Goal: Transaction & Acquisition: Book appointment/travel/reservation

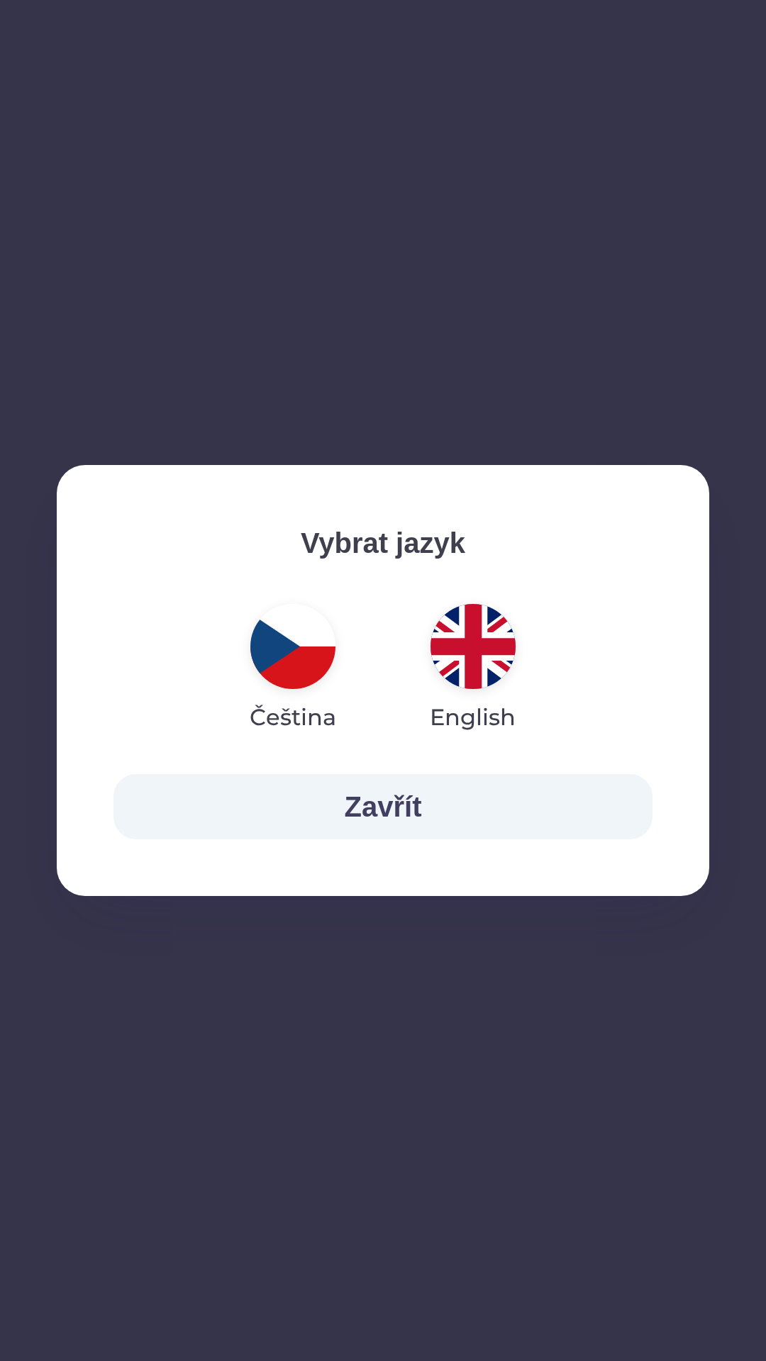
click at [473, 661] on img "button" at bounding box center [472, 646] width 85 height 85
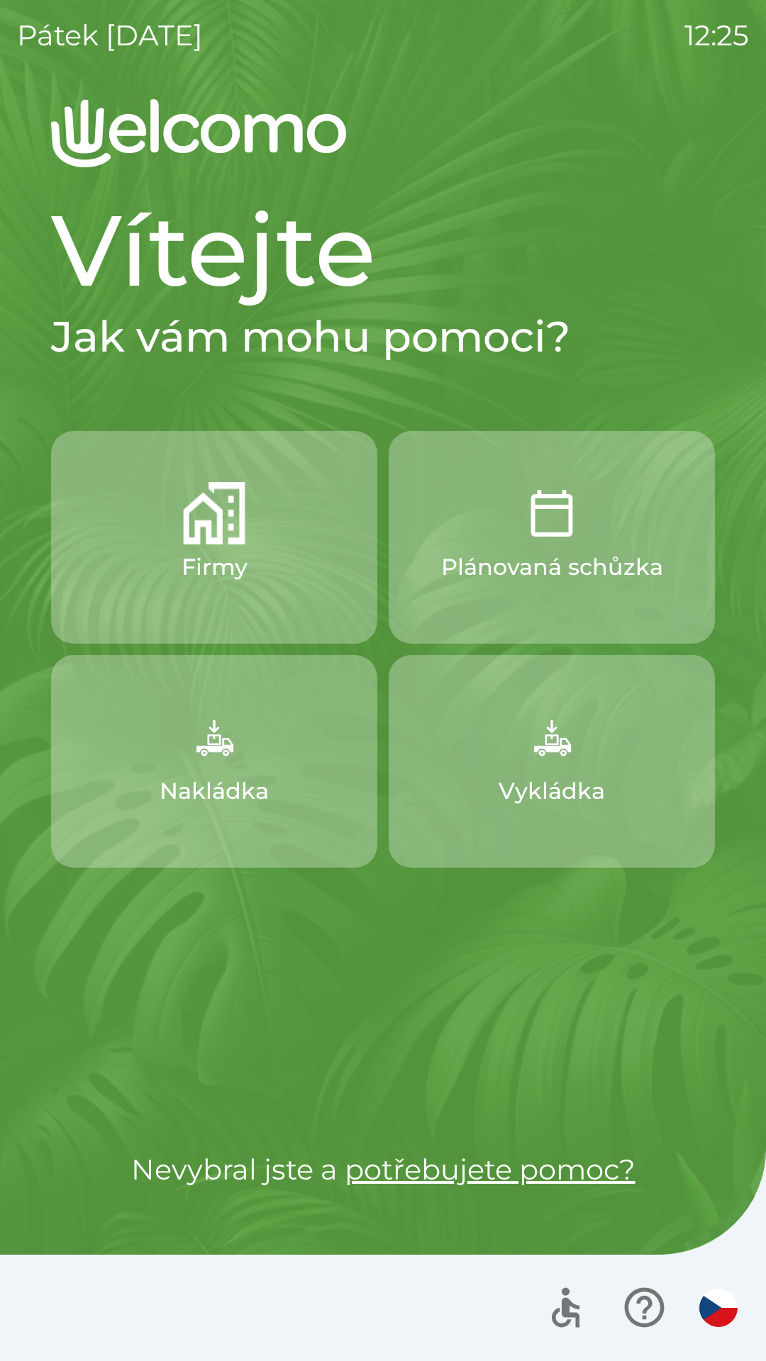
click at [273, 530] on button "Firmy" at bounding box center [214, 537] width 326 height 213
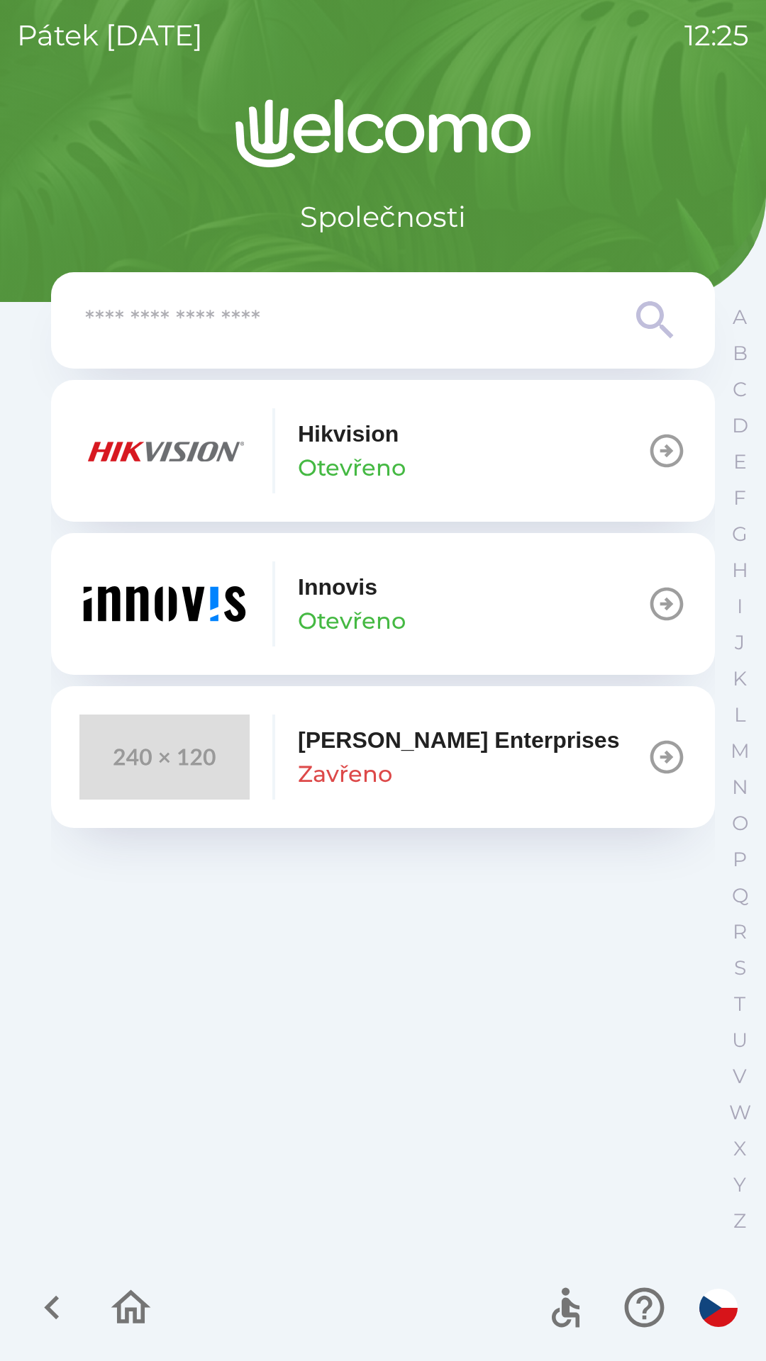
click at [445, 590] on button "[PERSON_NAME]" at bounding box center [383, 604] width 664 height 142
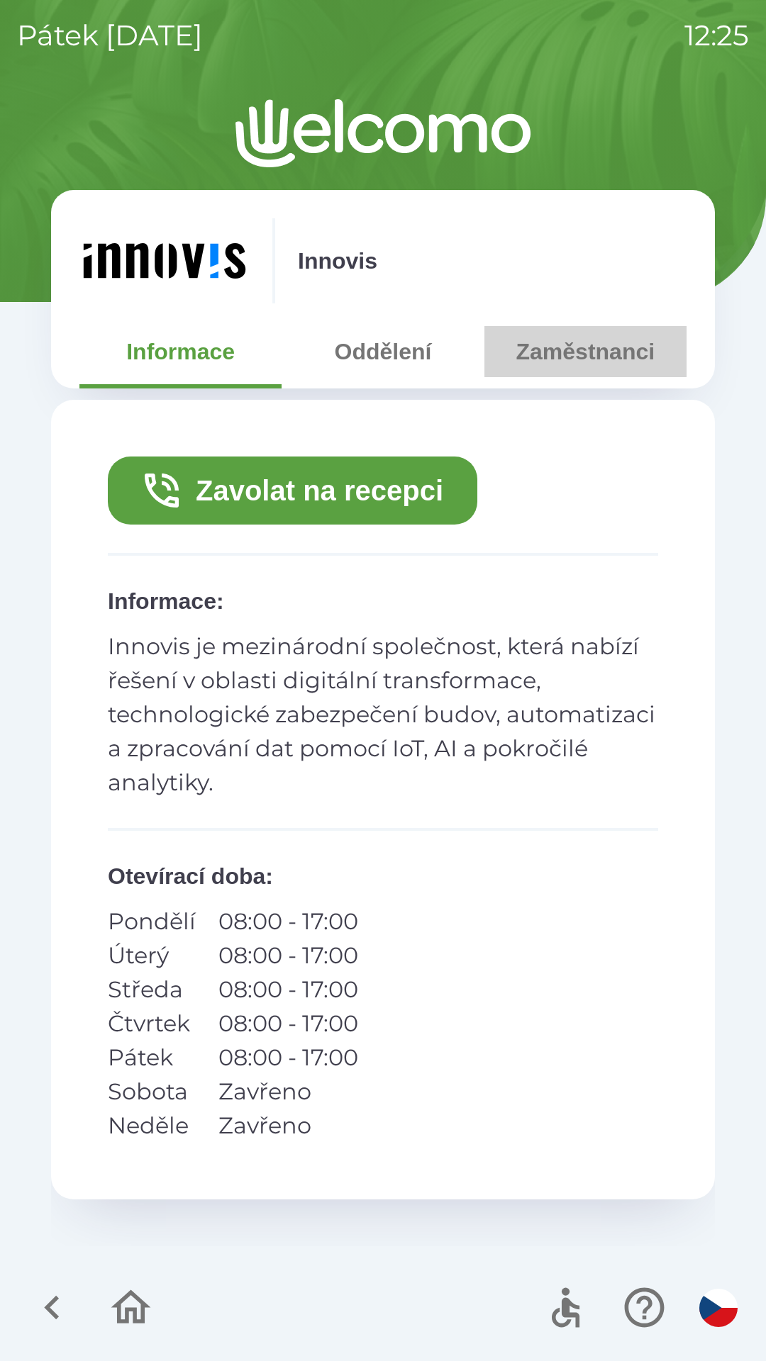
click at [573, 352] on button "Zaměstnanci" at bounding box center [585, 351] width 202 height 51
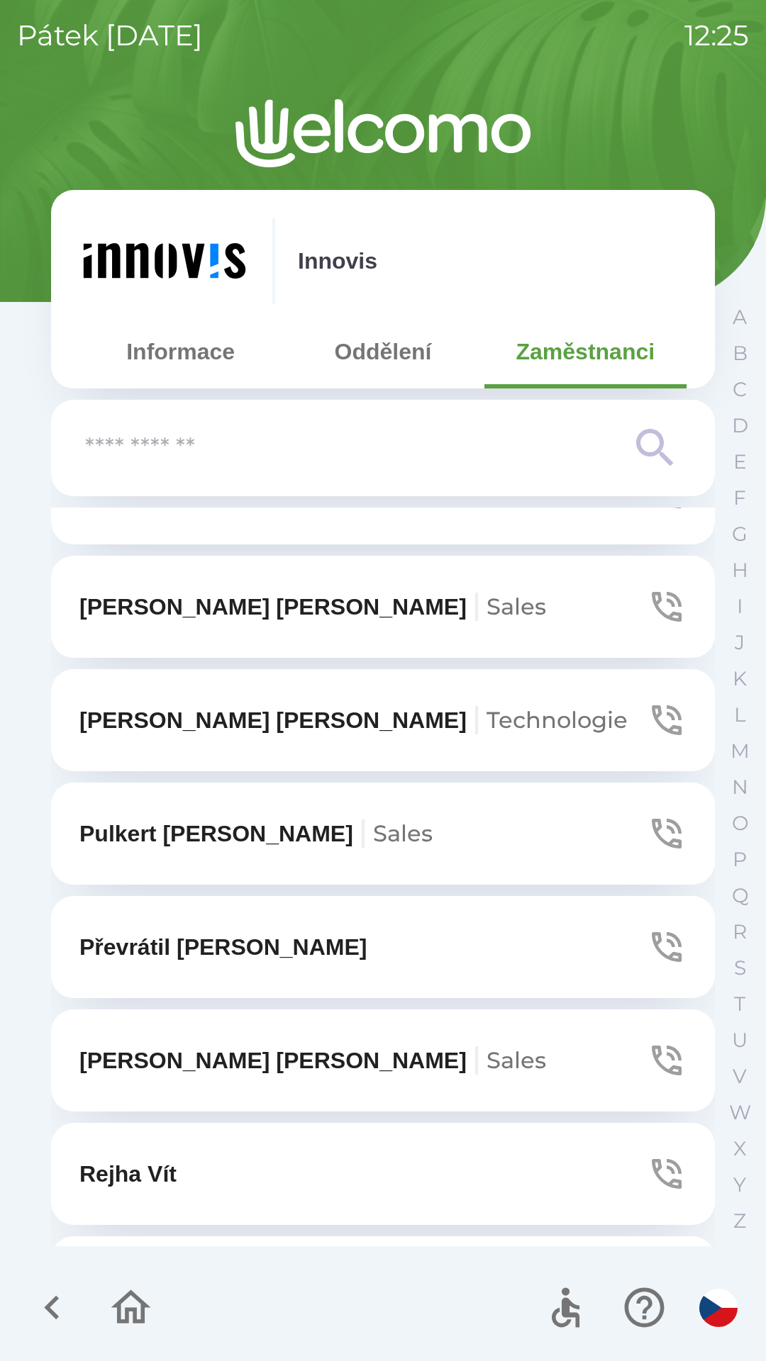
scroll to position [498, 0]
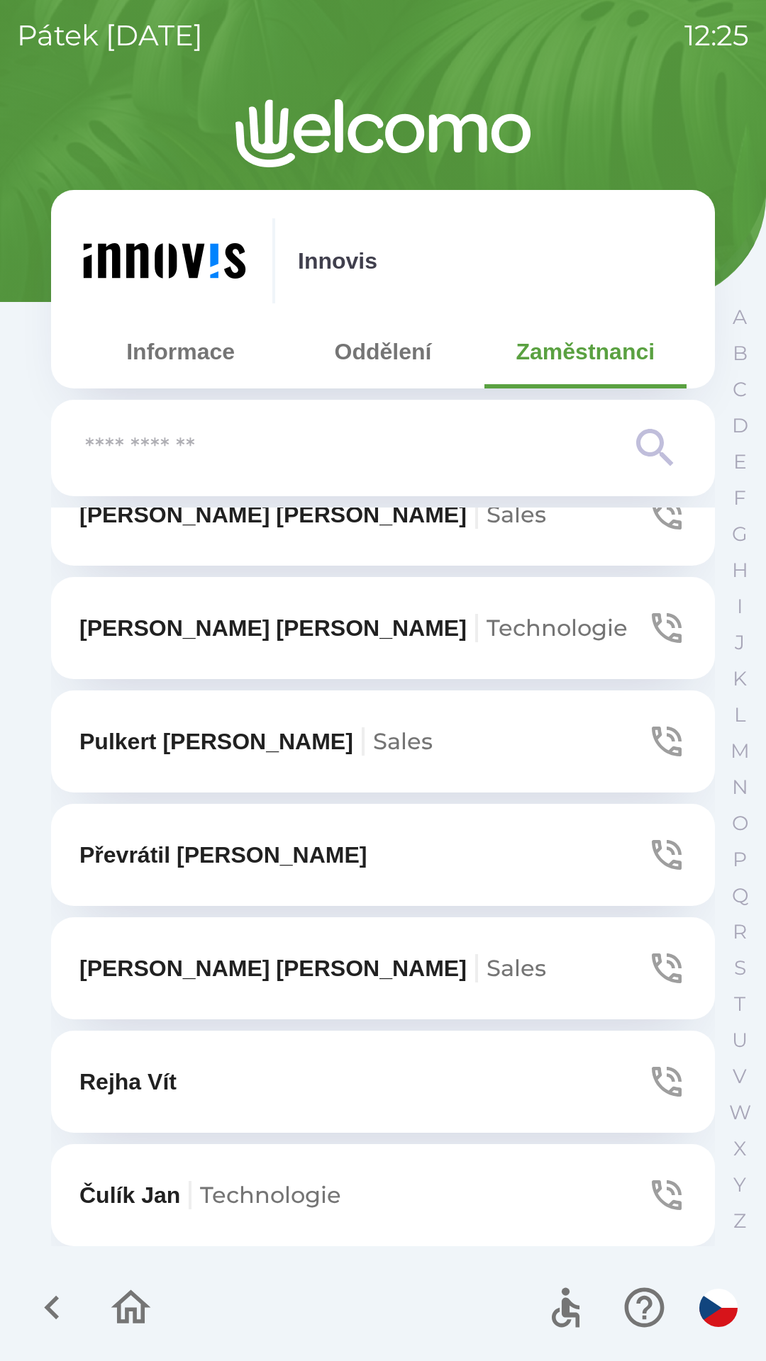
click at [246, 1082] on button "Rejha Vít" at bounding box center [383, 1082] width 664 height 102
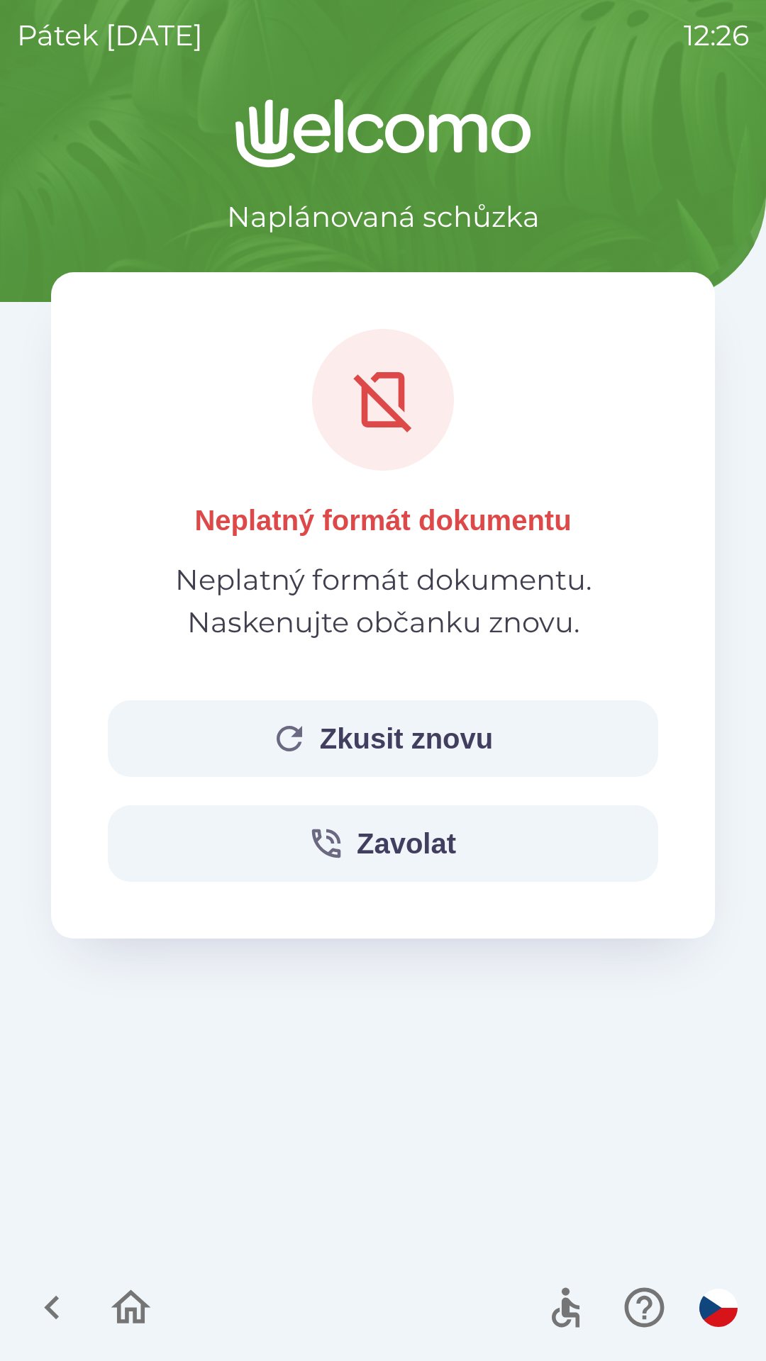
click at [427, 747] on button "Zkusit znovu" at bounding box center [383, 738] width 550 height 77
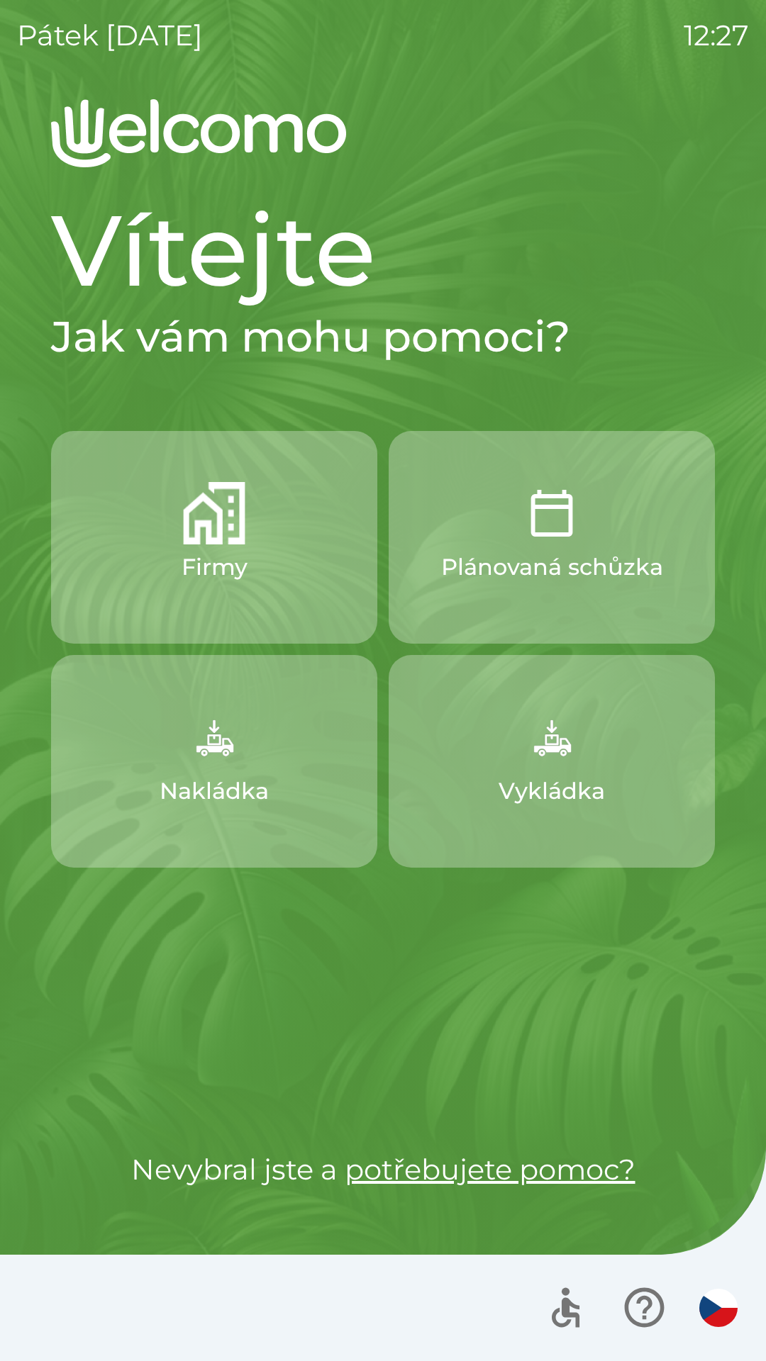
click at [232, 532] on img "button" at bounding box center [214, 513] width 62 height 62
click at [707, 1292] on img "button" at bounding box center [718, 1308] width 38 height 38
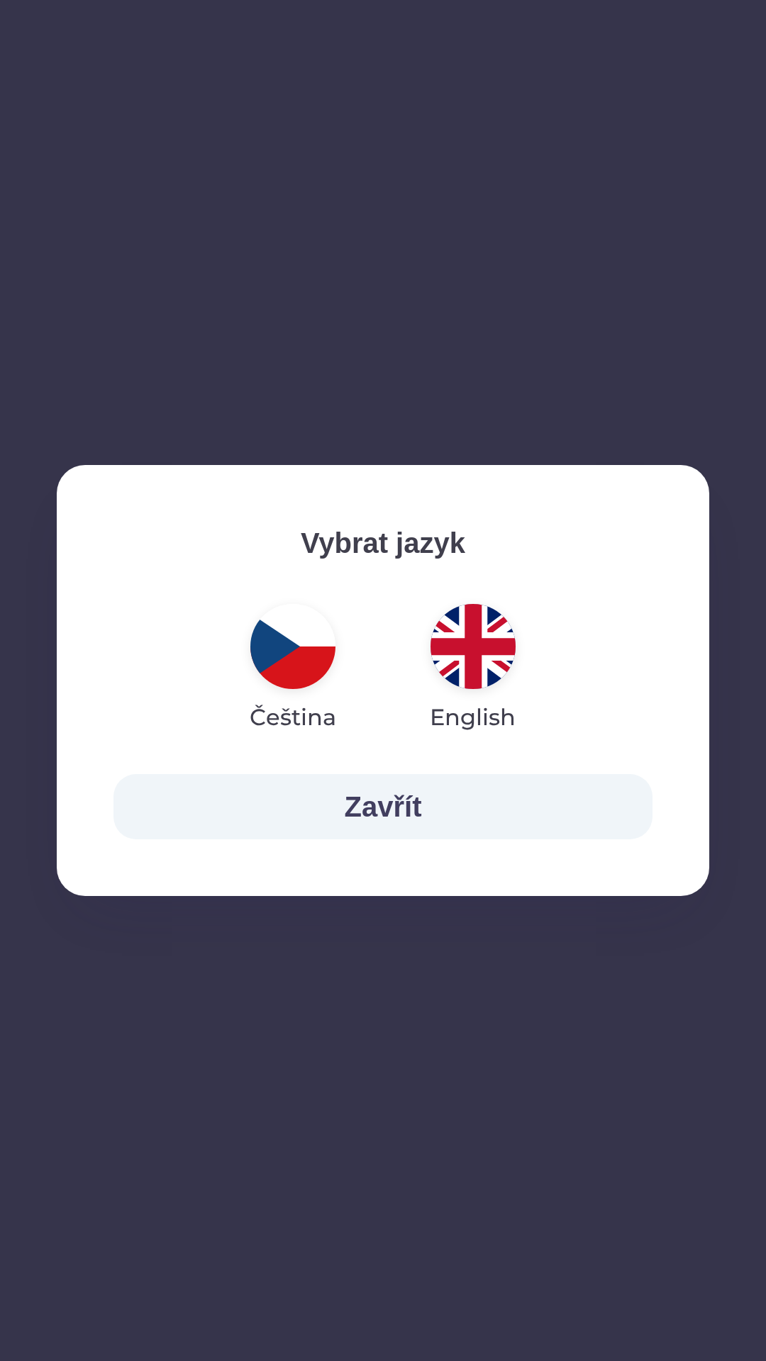
click at [464, 634] on img "button" at bounding box center [472, 646] width 85 height 85
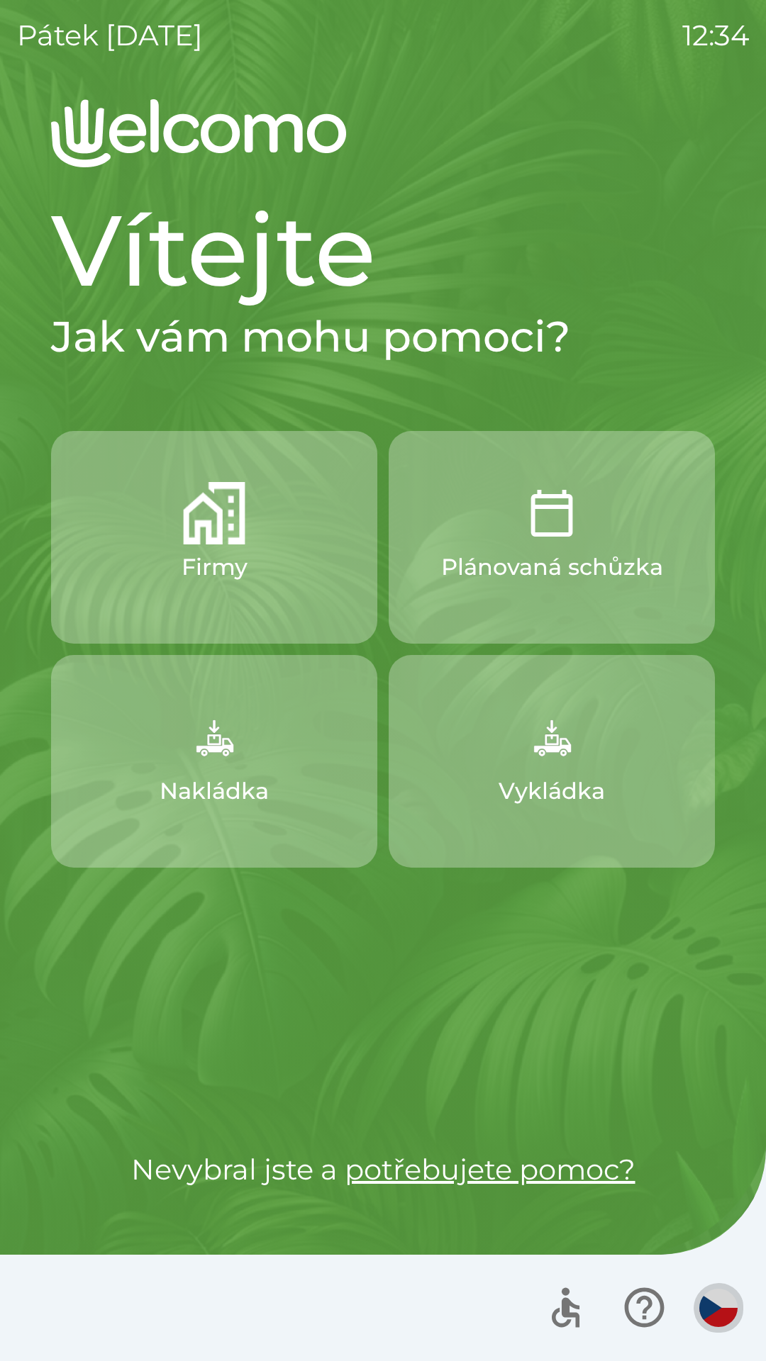
click at [714, 1312] on img "button" at bounding box center [718, 1308] width 38 height 38
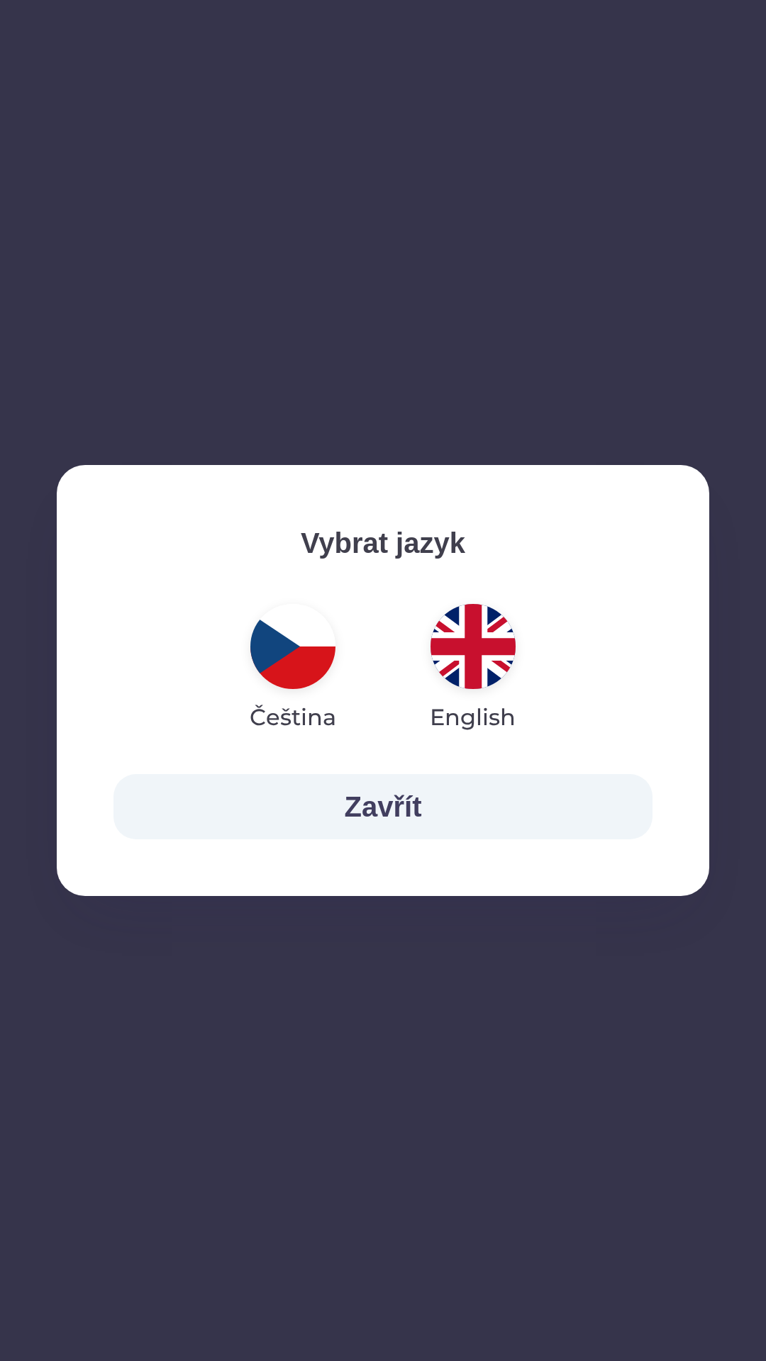
click at [464, 633] on img "button" at bounding box center [472, 646] width 85 height 85
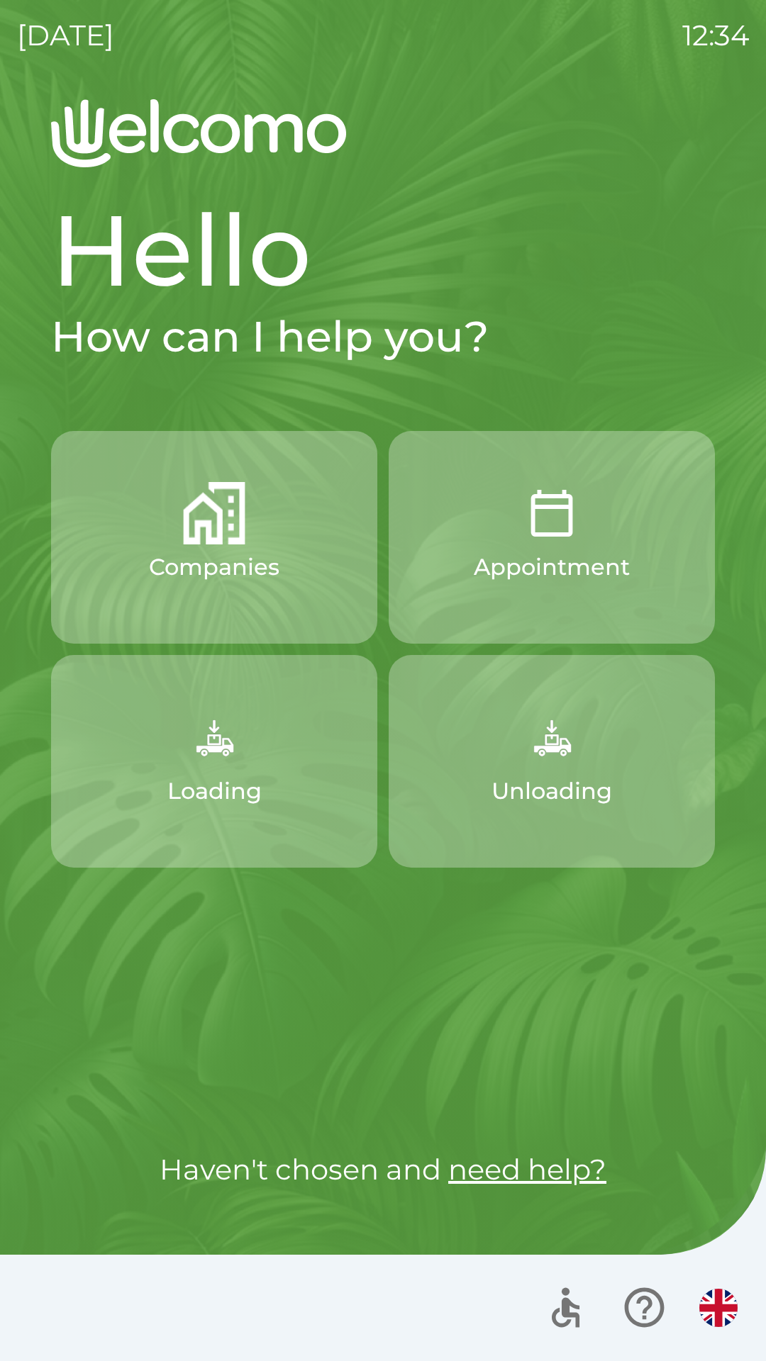
click at [202, 563] on p "Companies" at bounding box center [214, 567] width 130 height 34
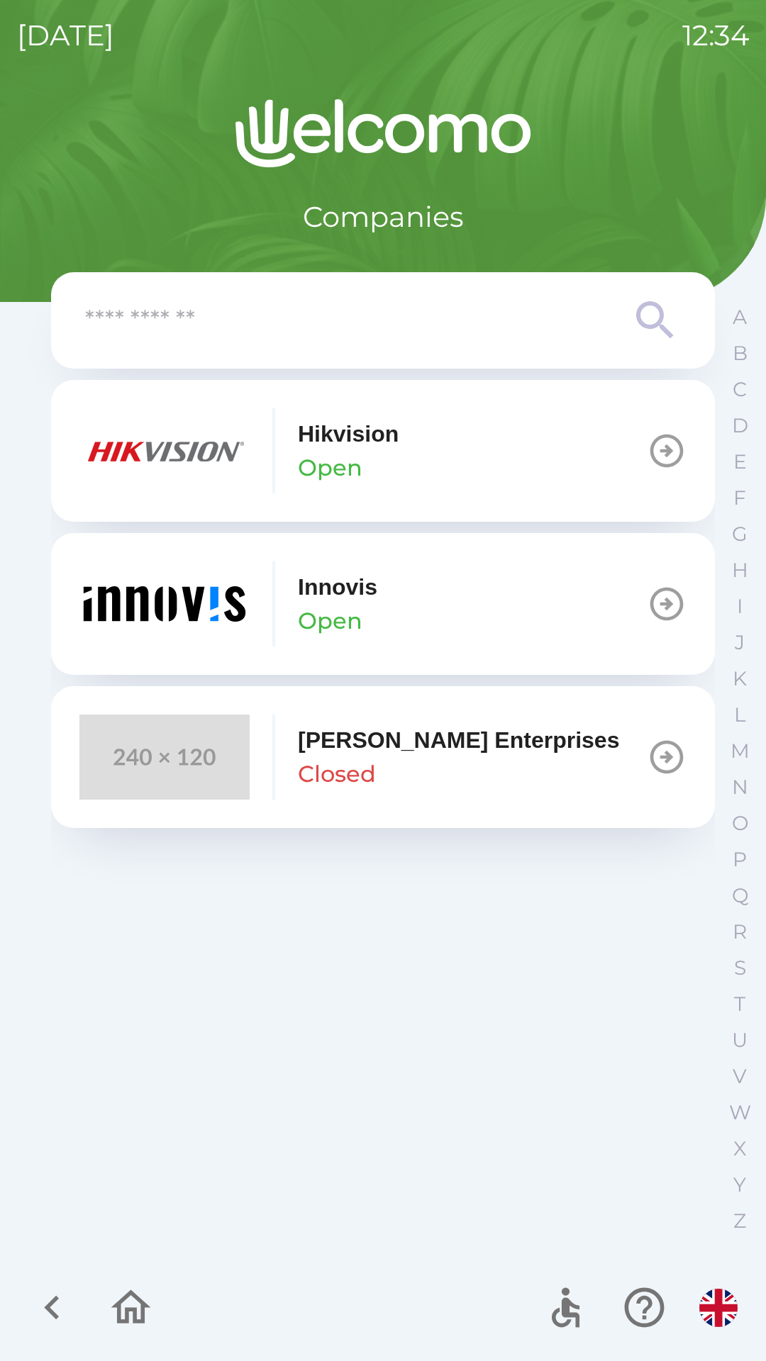
click at [359, 606] on p "Open" at bounding box center [330, 621] width 65 height 34
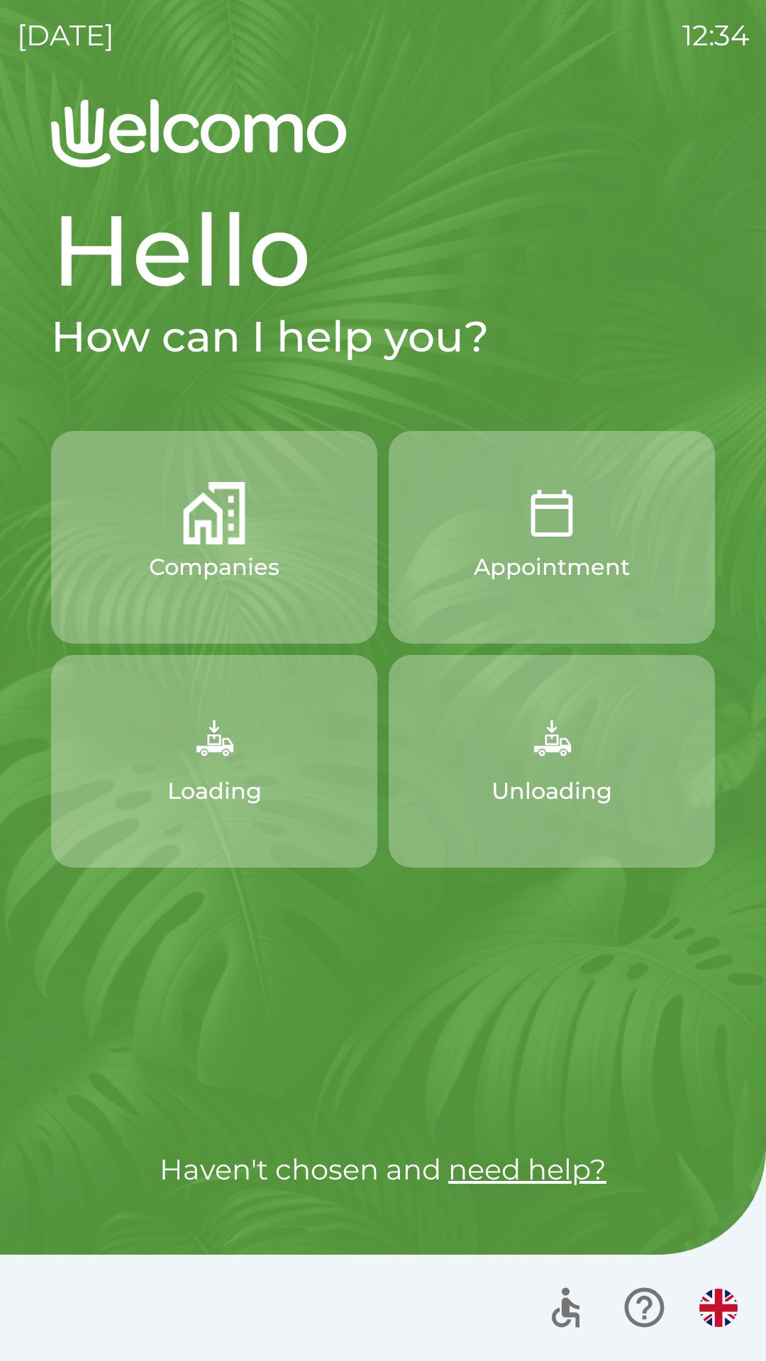
click at [212, 559] on p "Companies" at bounding box center [214, 567] width 130 height 34
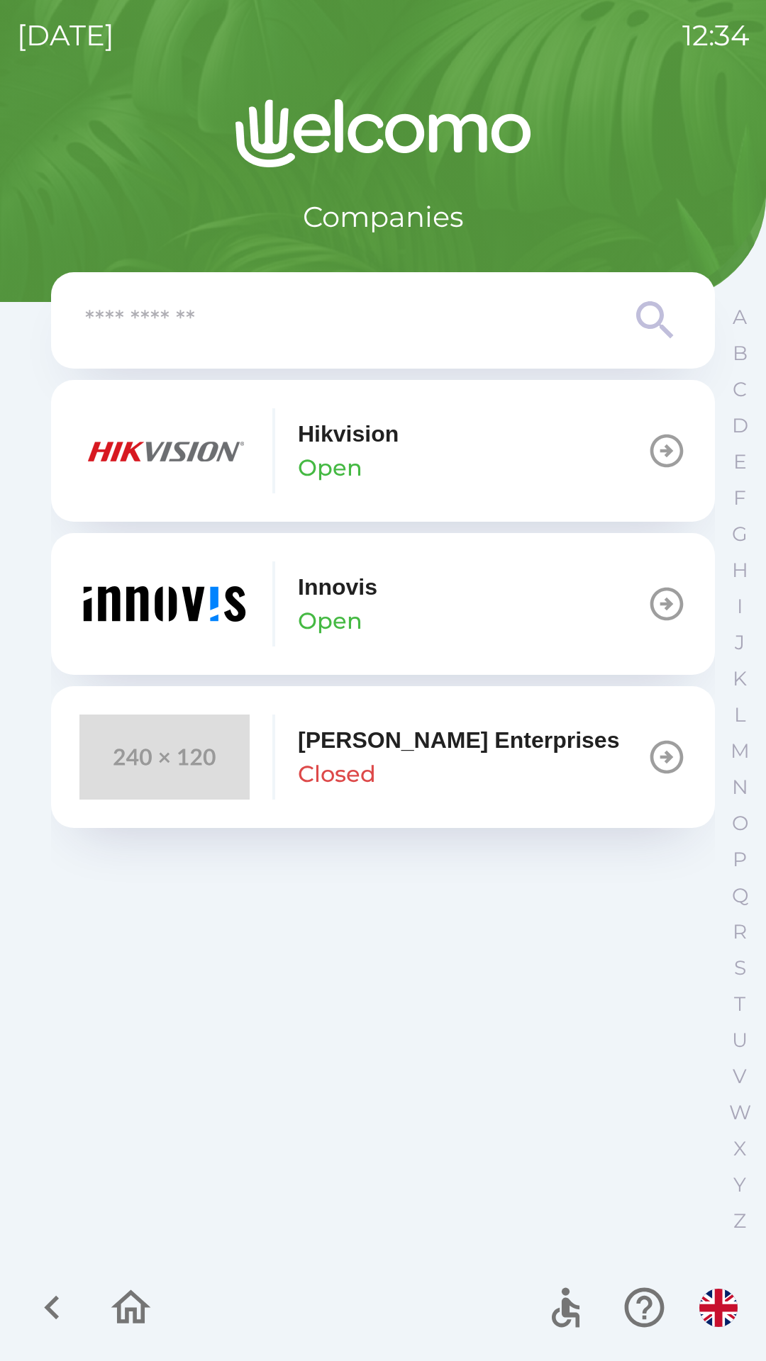
click at [345, 612] on p "Open" at bounding box center [330, 621] width 65 height 34
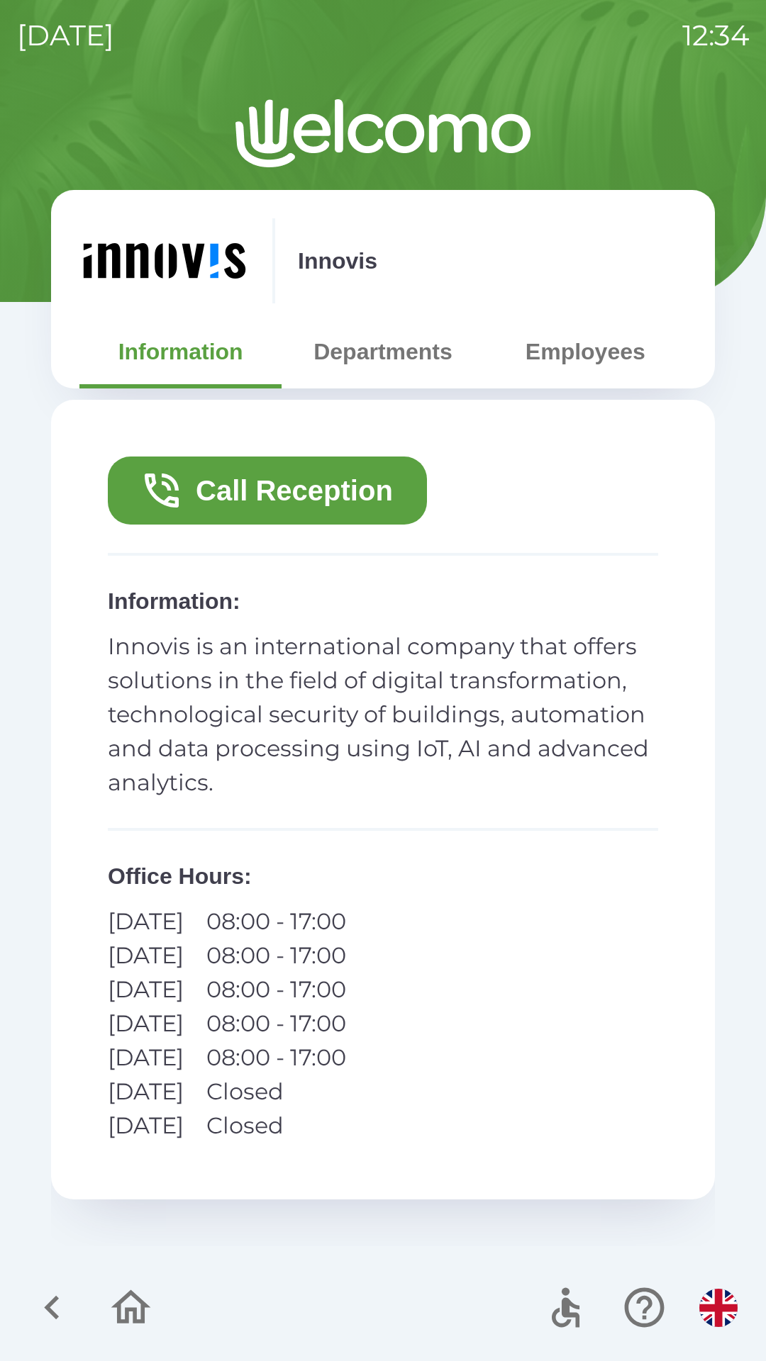
click at [578, 359] on button "Employees" at bounding box center [585, 351] width 202 height 51
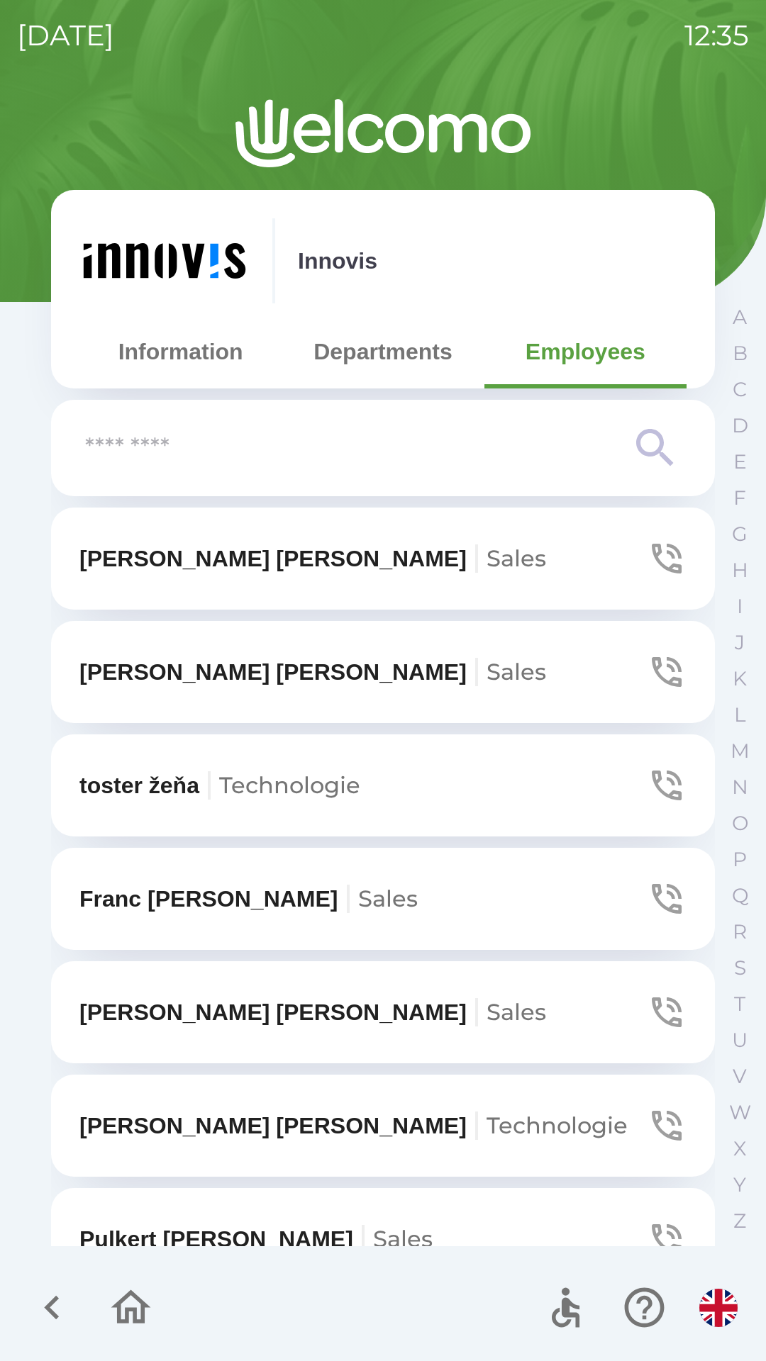
click at [333, 661] on button "[PERSON_NAME]" at bounding box center [383, 672] width 664 height 102
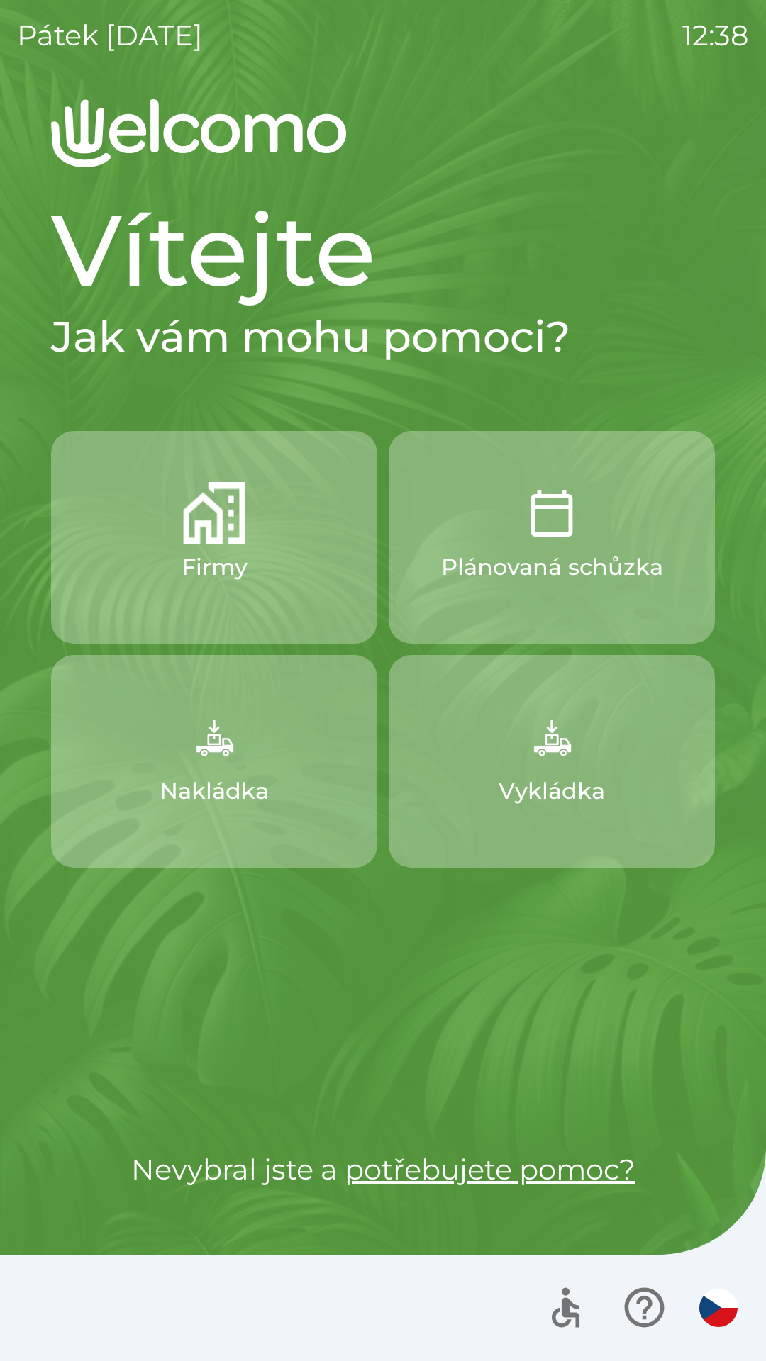
click at [714, 1299] on img "button" at bounding box center [718, 1308] width 38 height 38
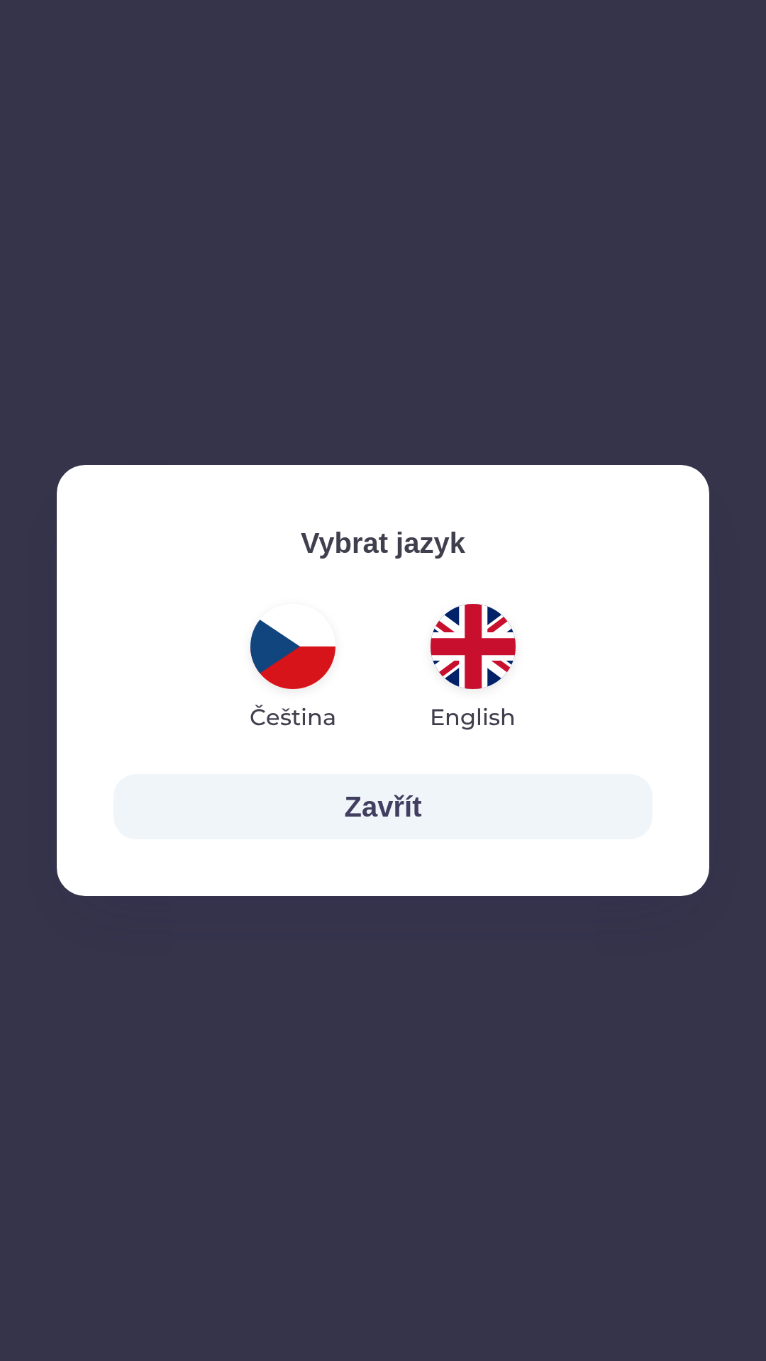
click at [470, 661] on img "button" at bounding box center [472, 646] width 85 height 85
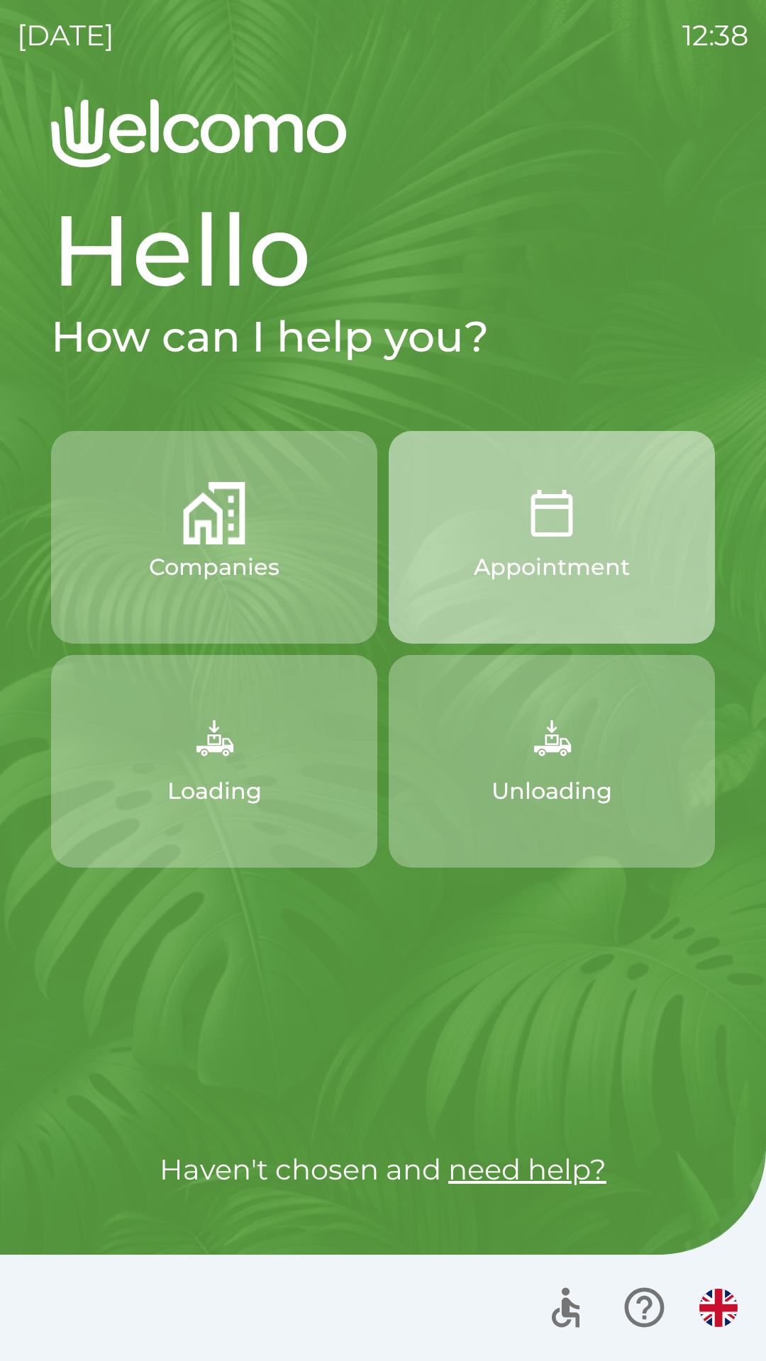
click at [442, 581] on button "Appointment" at bounding box center [551, 537] width 326 height 213
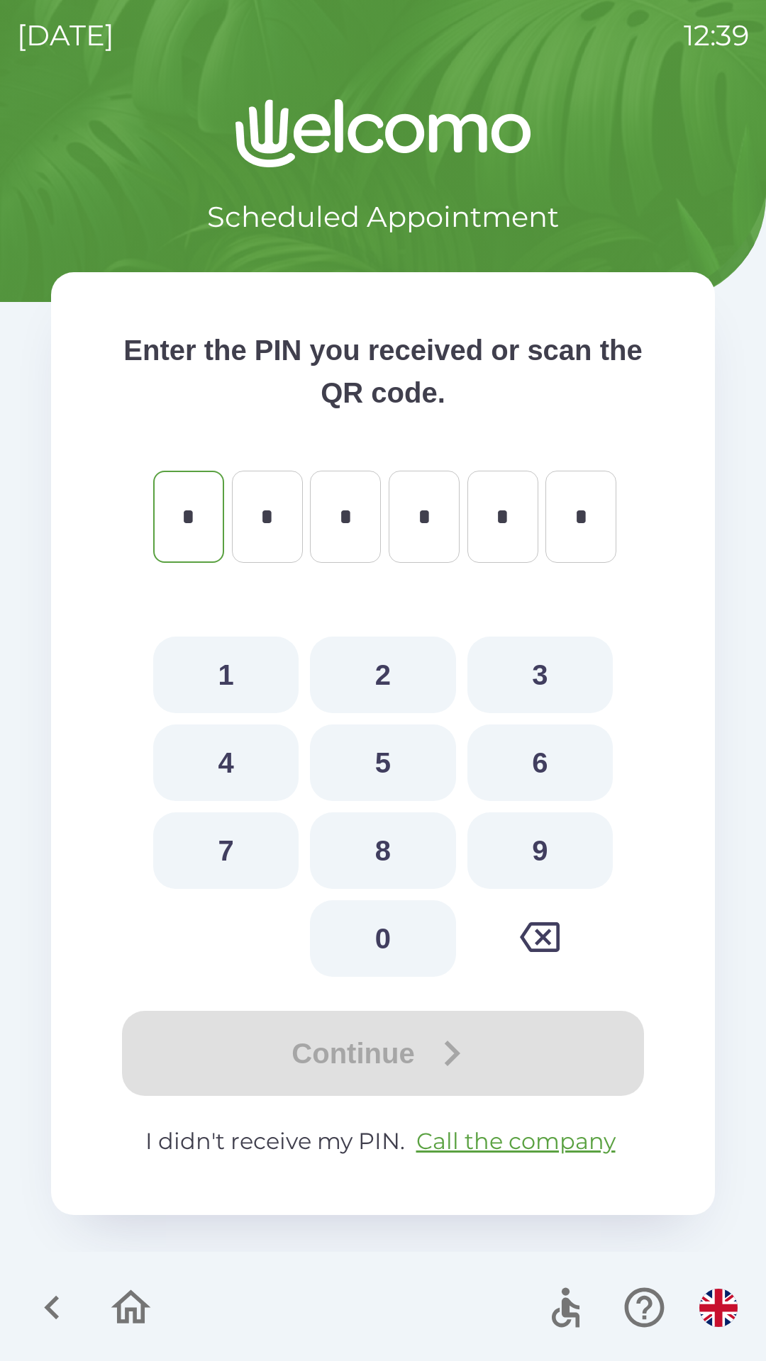
click at [213, 757] on button "4" at bounding box center [225, 762] width 145 height 77
type input "*"
click at [551, 671] on button "3" at bounding box center [539, 675] width 145 height 77
type input "*"
click at [215, 842] on button "7" at bounding box center [225, 850] width 145 height 77
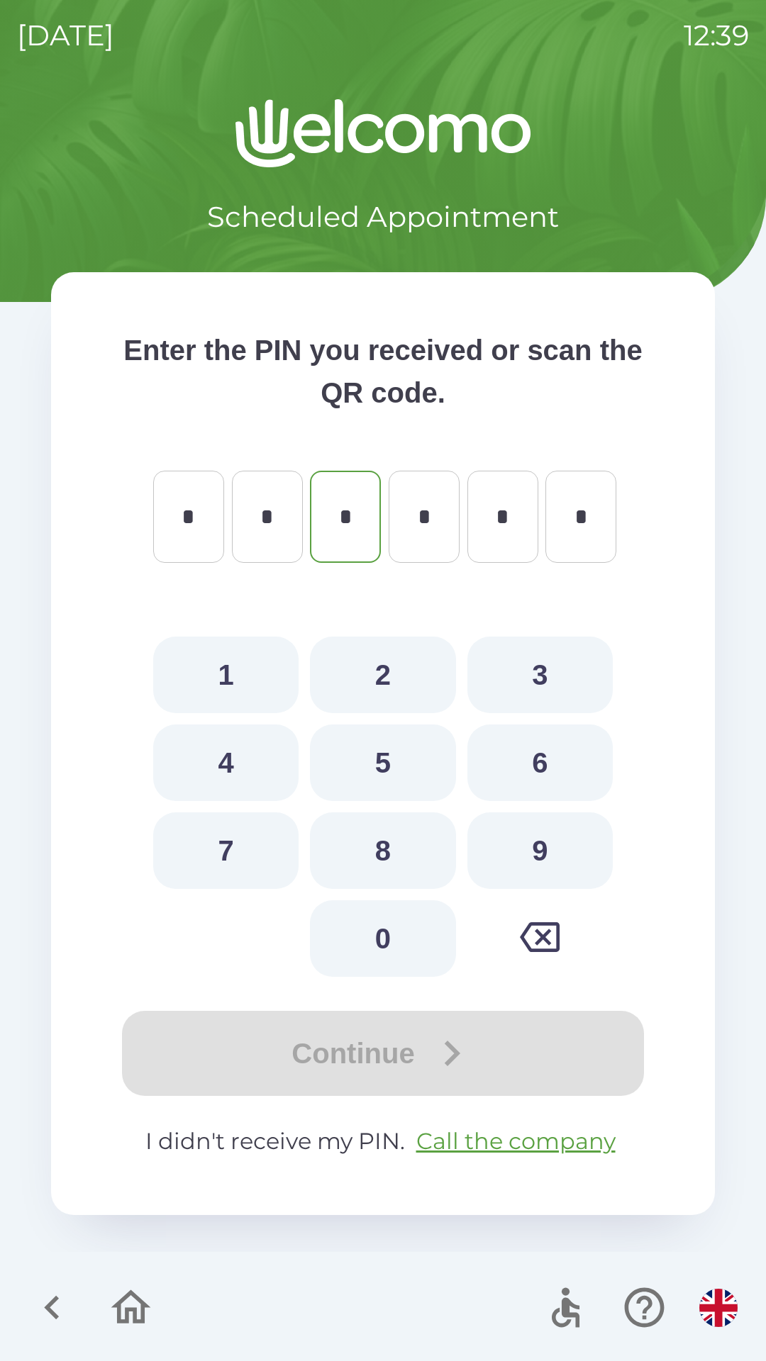
type input "*"
click at [534, 776] on button "6" at bounding box center [539, 762] width 145 height 77
type input "*"
click at [211, 665] on button "1" at bounding box center [225, 675] width 145 height 77
type input "*"
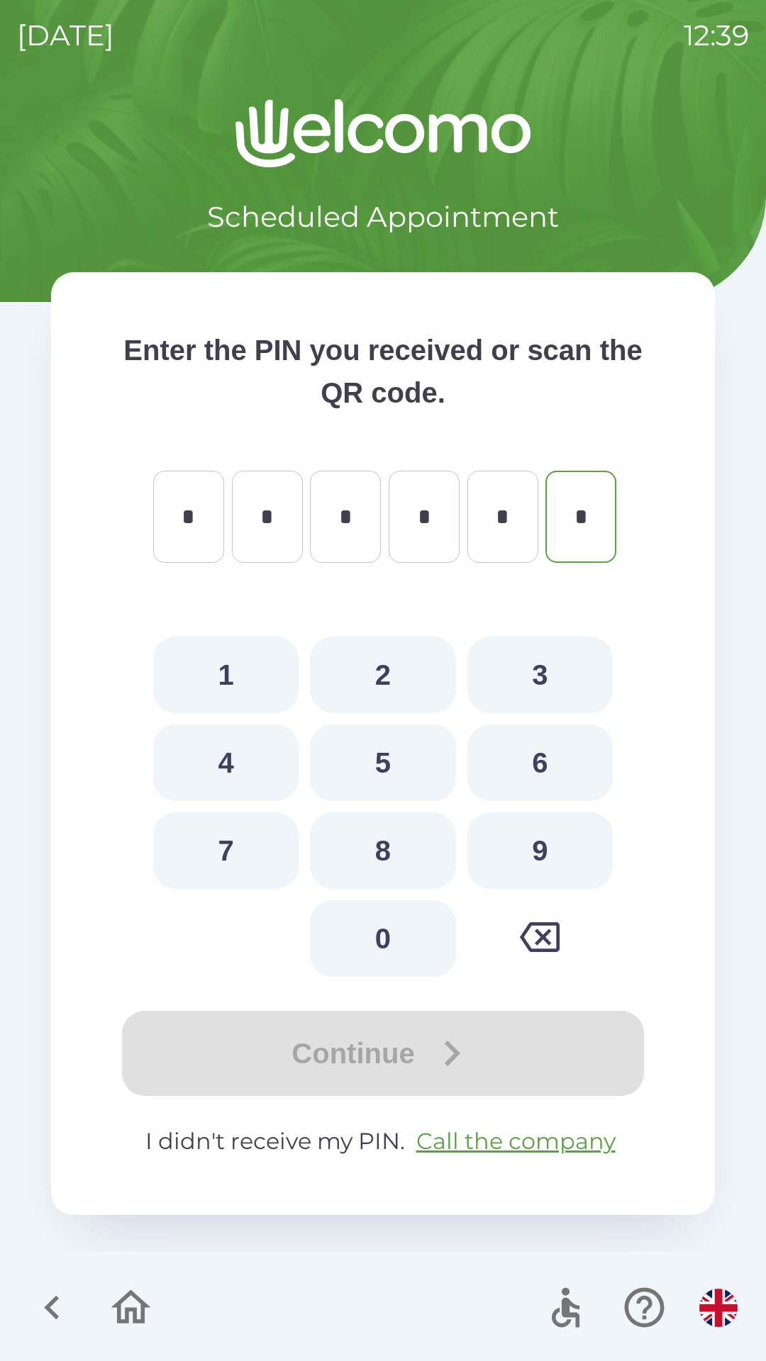
click at [376, 849] on button "8" at bounding box center [382, 850] width 145 height 77
type input "*"
